Goal: Information Seeking & Learning: Learn about a topic

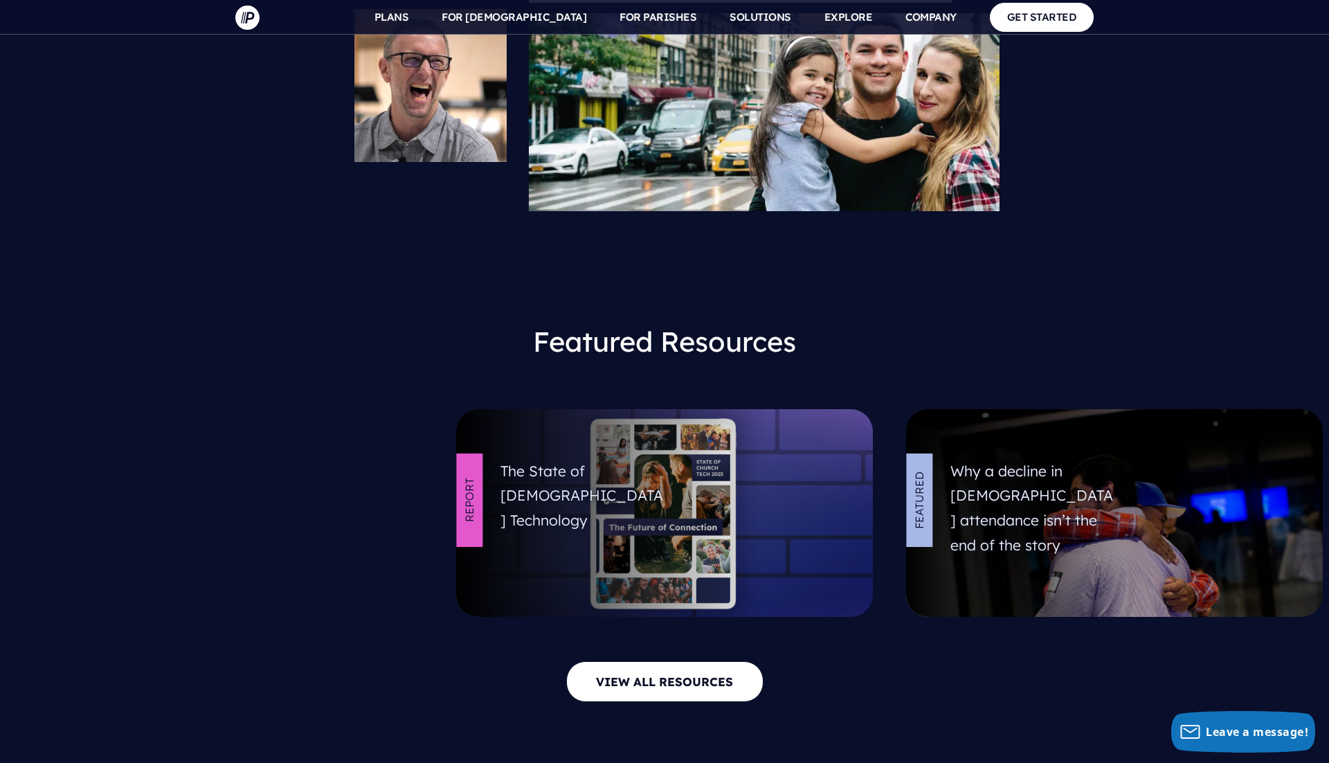
scroll to position [6119, 0]
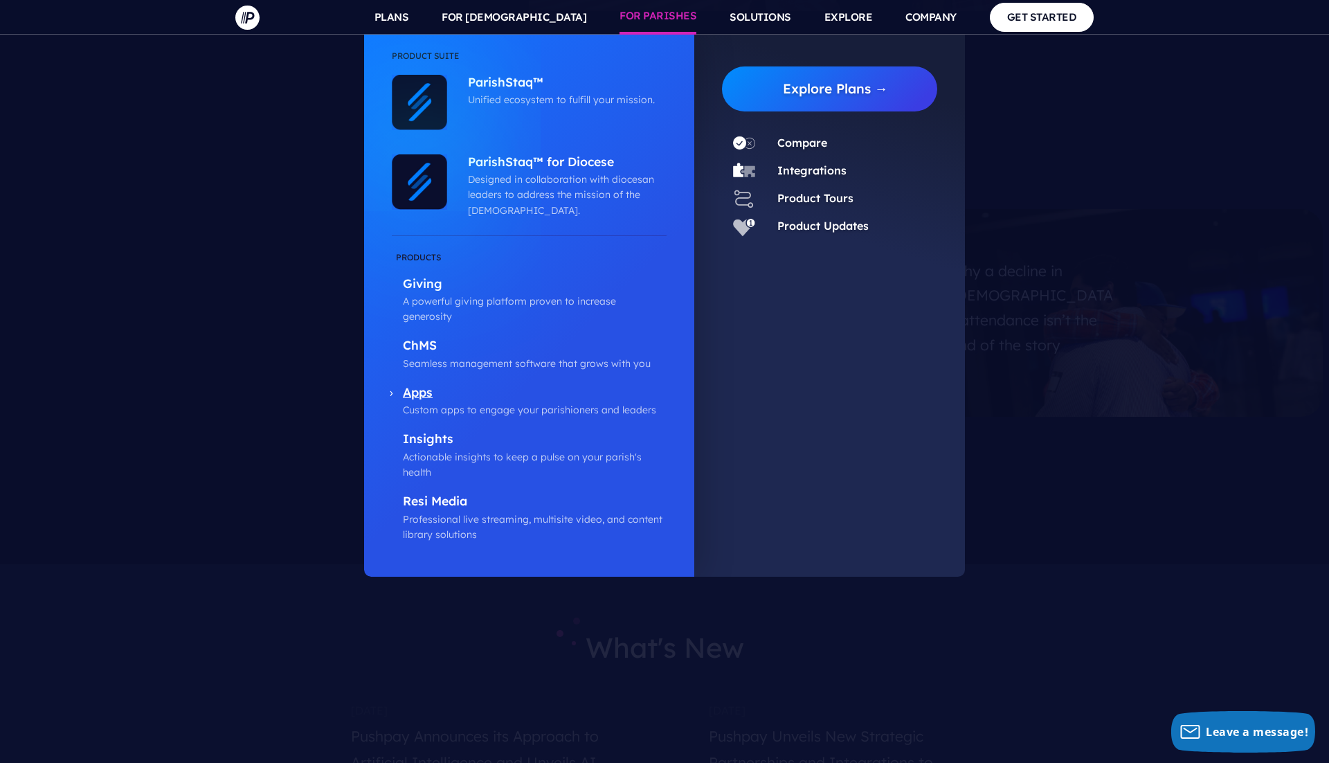
click at [426, 385] on p "Apps" at bounding box center [535, 393] width 264 height 17
click at [403, 385] on p "Apps" at bounding box center [535, 393] width 264 height 17
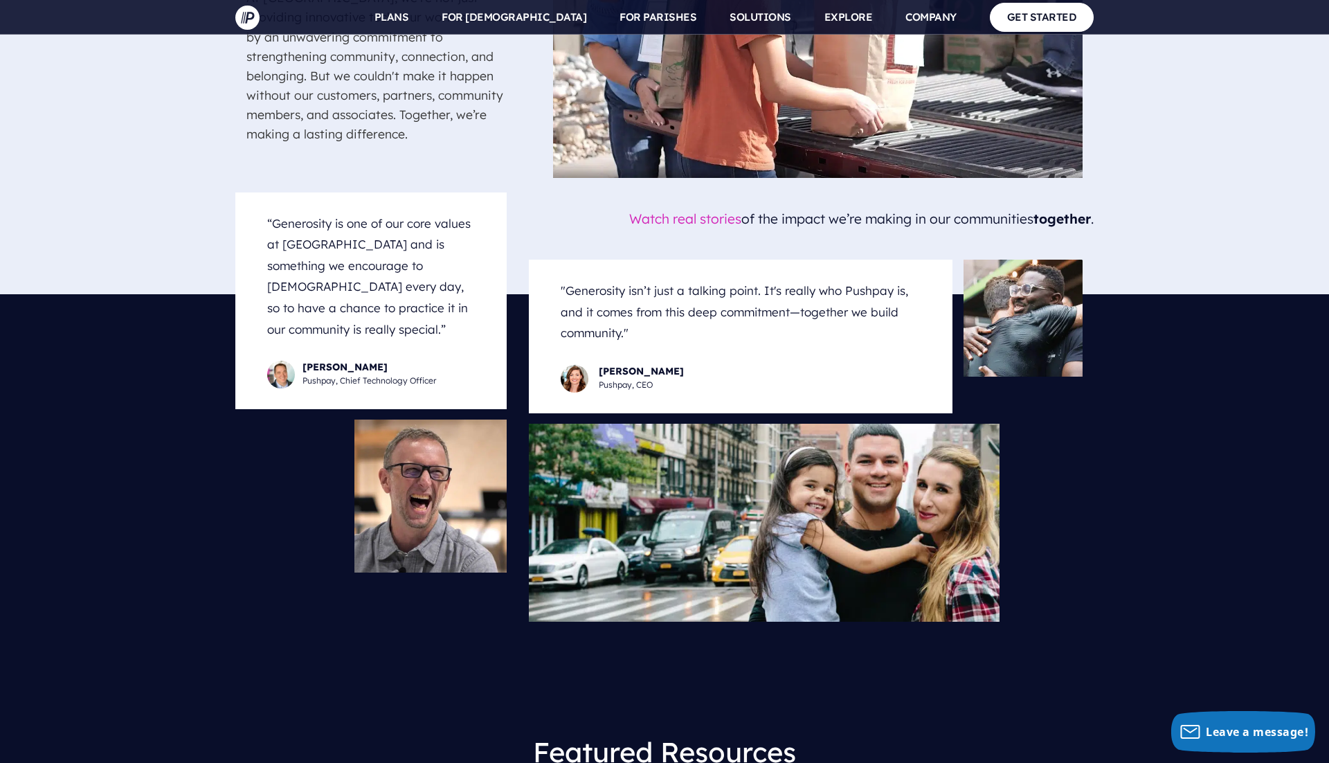
scroll to position [5438, 0]
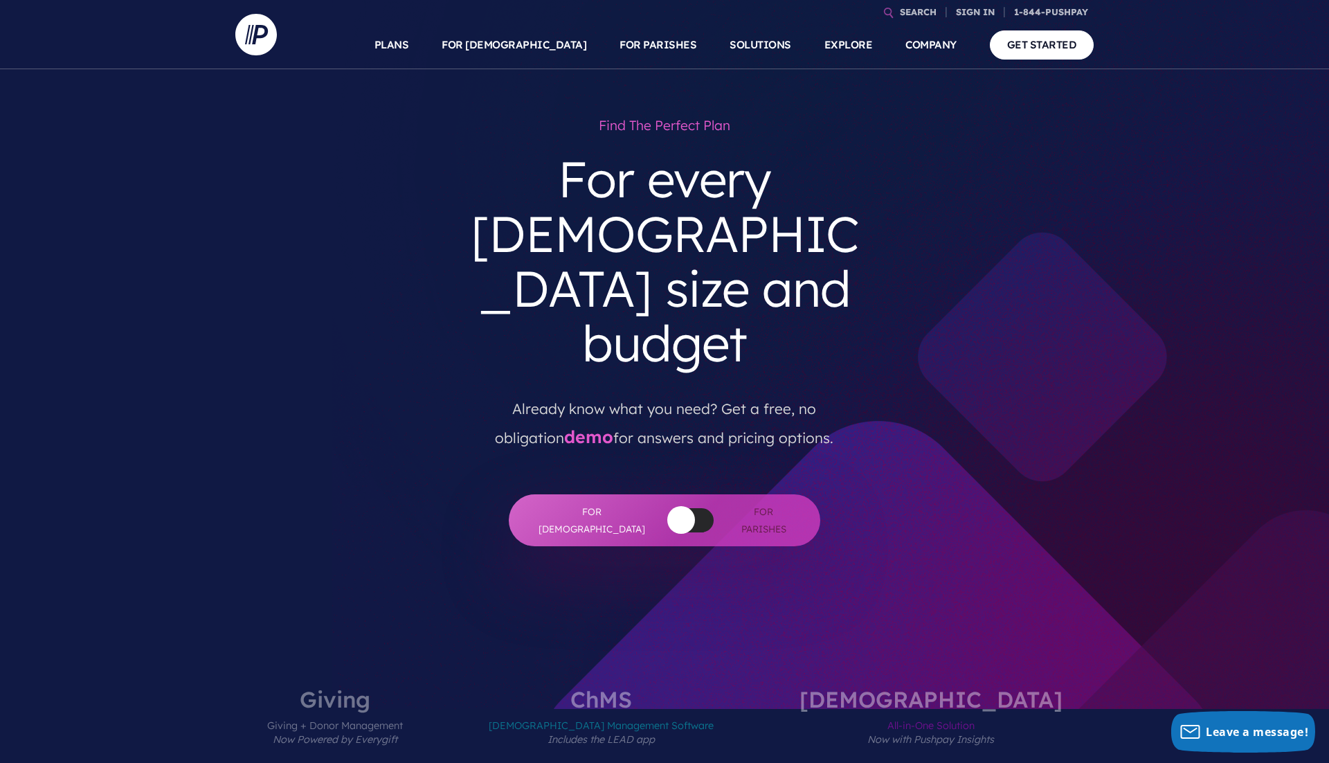
click at [655, 733] on em "Includes the LEAD app" at bounding box center [600, 739] width 107 height 12
